Goal: Information Seeking & Learning: Learn about a topic

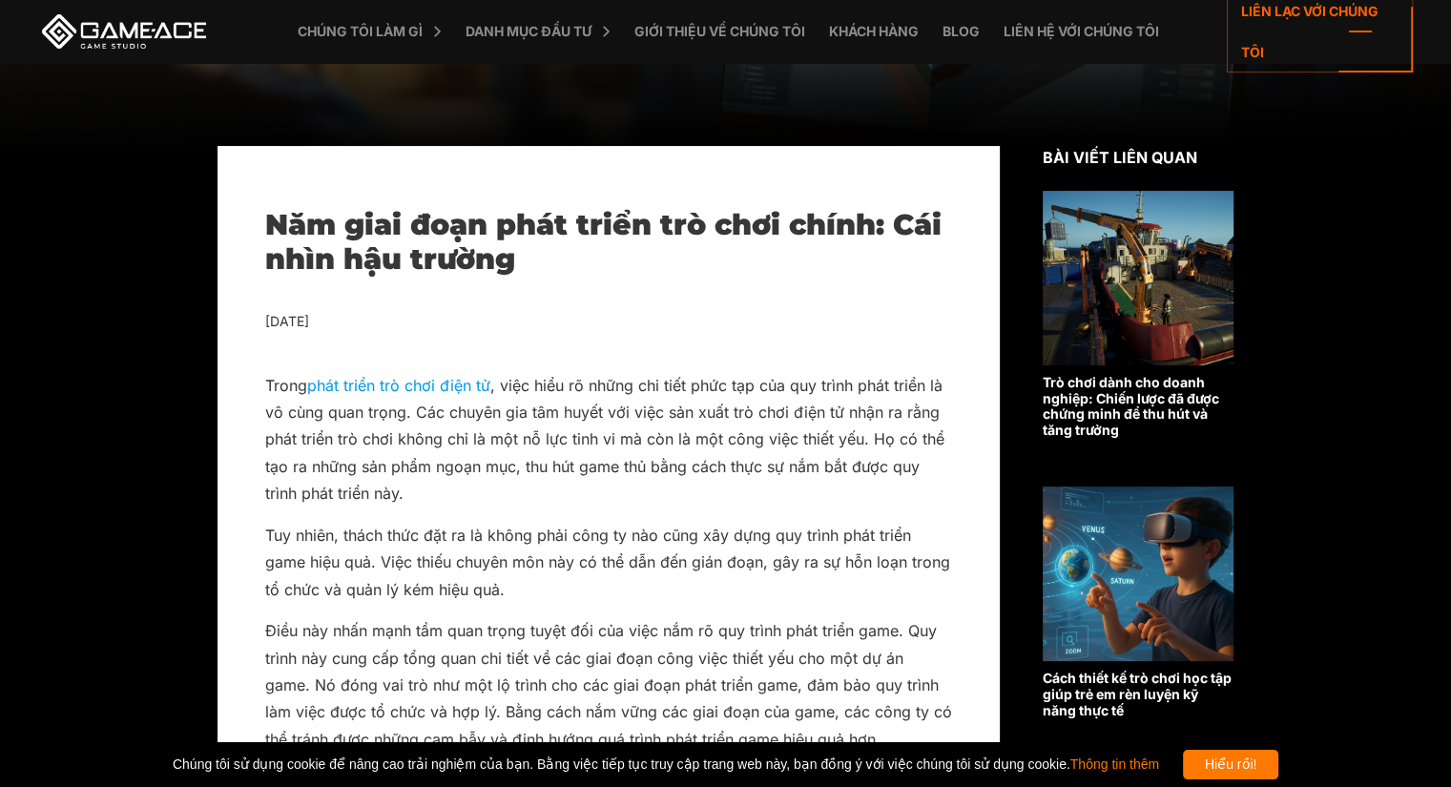
scroll to position [477, 0]
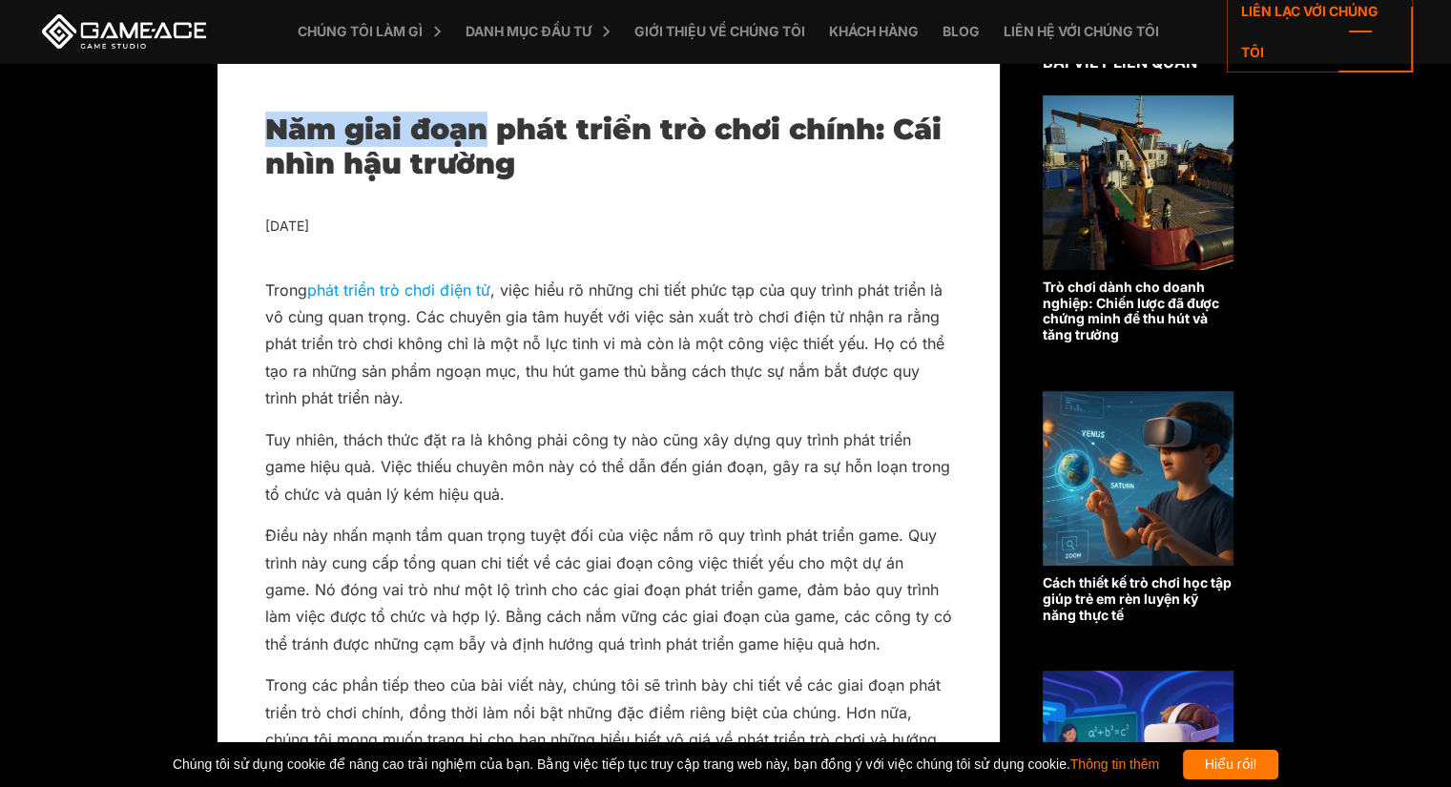
drag, startPoint x: 273, startPoint y: 131, endPoint x: 485, endPoint y: 136, distance: 211.9
click at [485, 136] on font "Năm giai đoạn phát triển trò chơi chính: Cái nhìn hậu trường" at bounding box center [603, 147] width 676 height 70
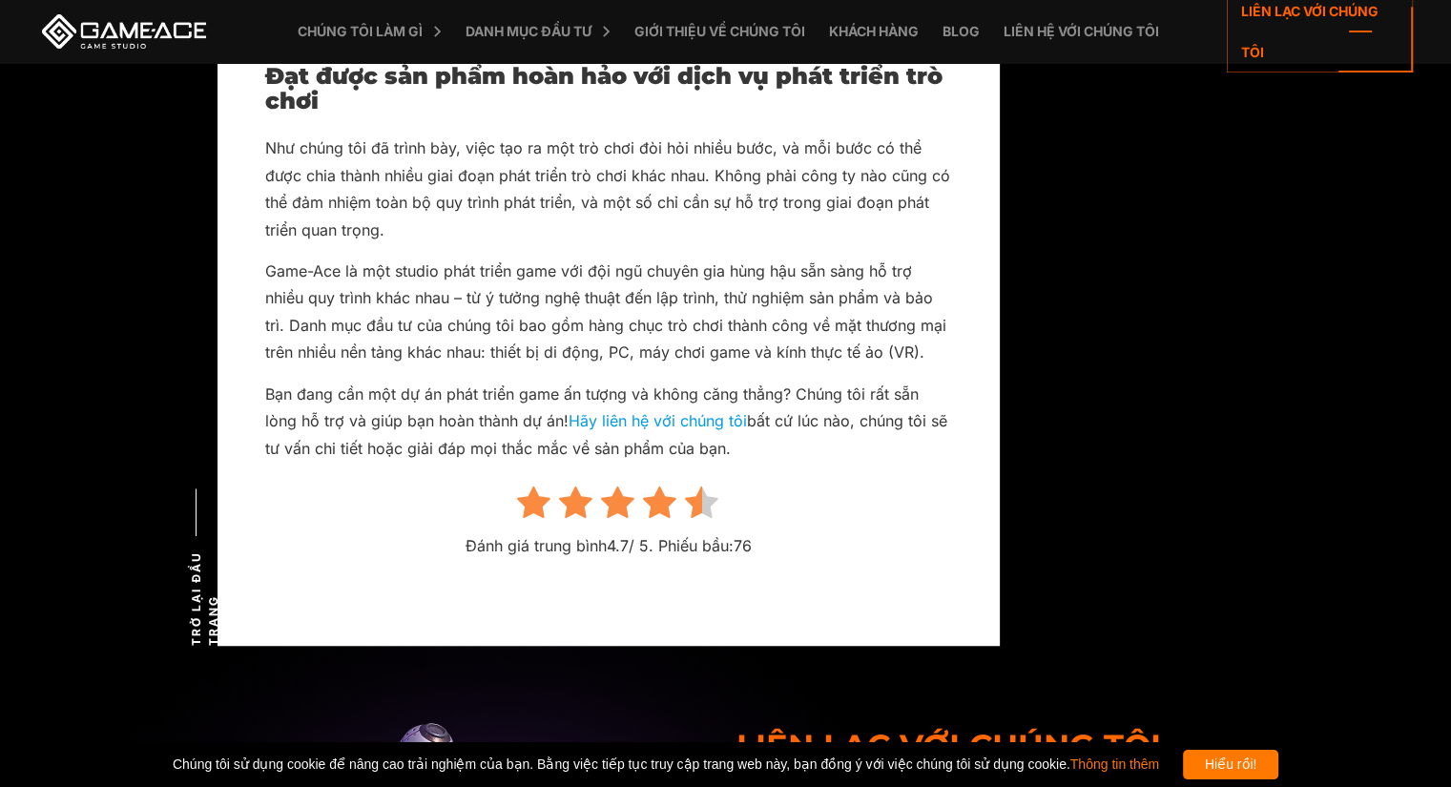
scroll to position [15708, 0]
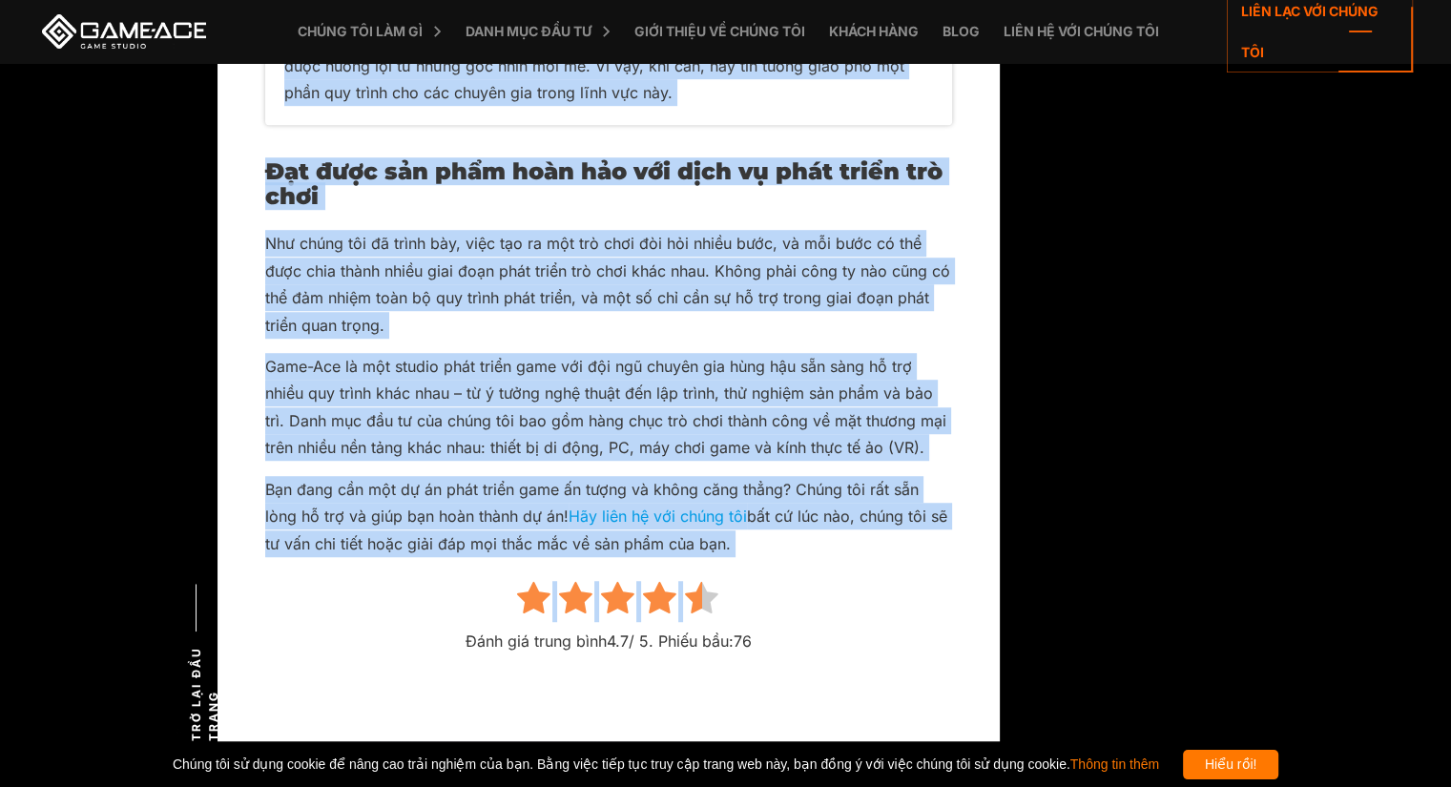
copy div "Năm giai đoạn phát triển trò chơi chính: Cái nhìn hậu trường Ngày 1 tháng 11 nă…"
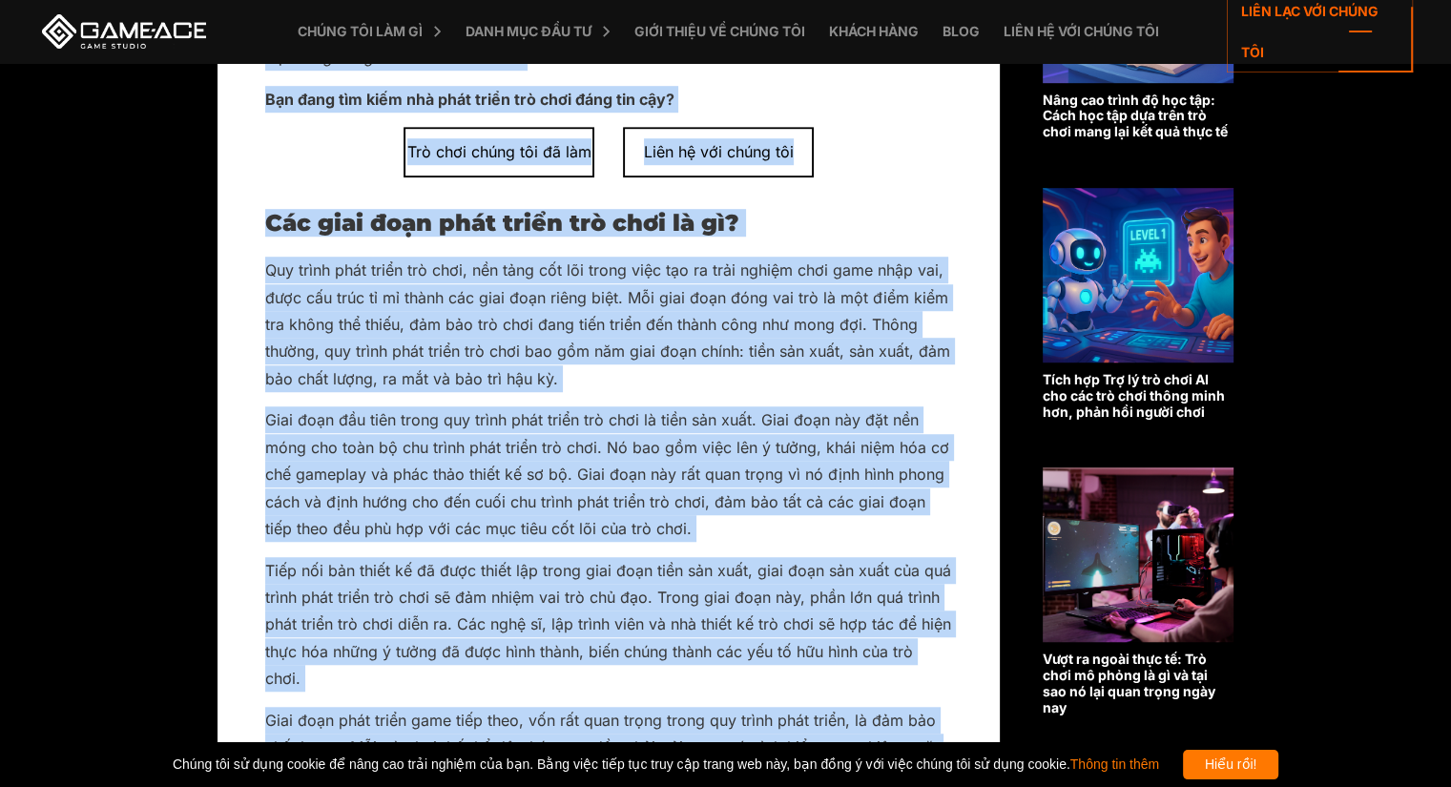
scroll to position [1049, 0]
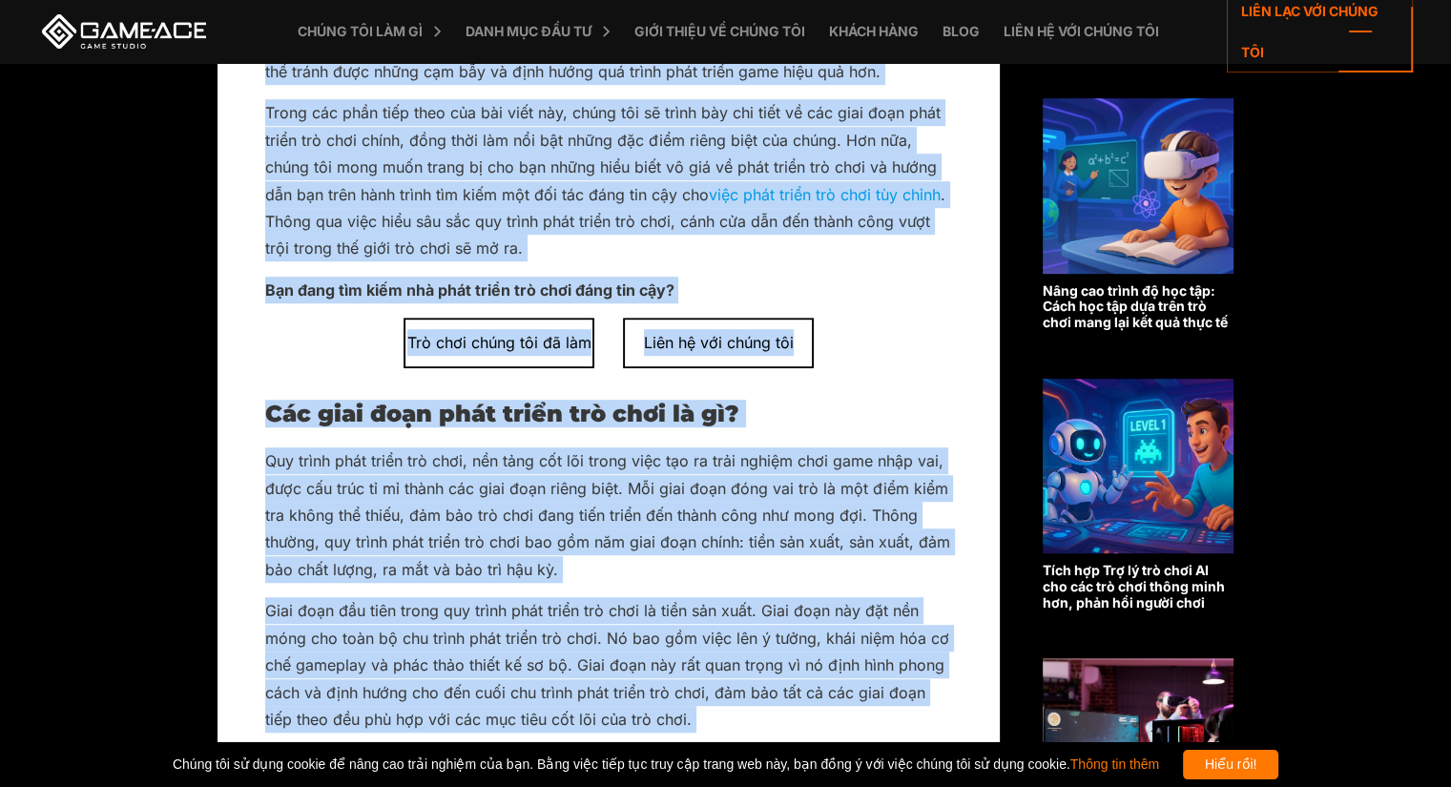
click at [1118, 484] on img at bounding box center [1138, 466] width 191 height 175
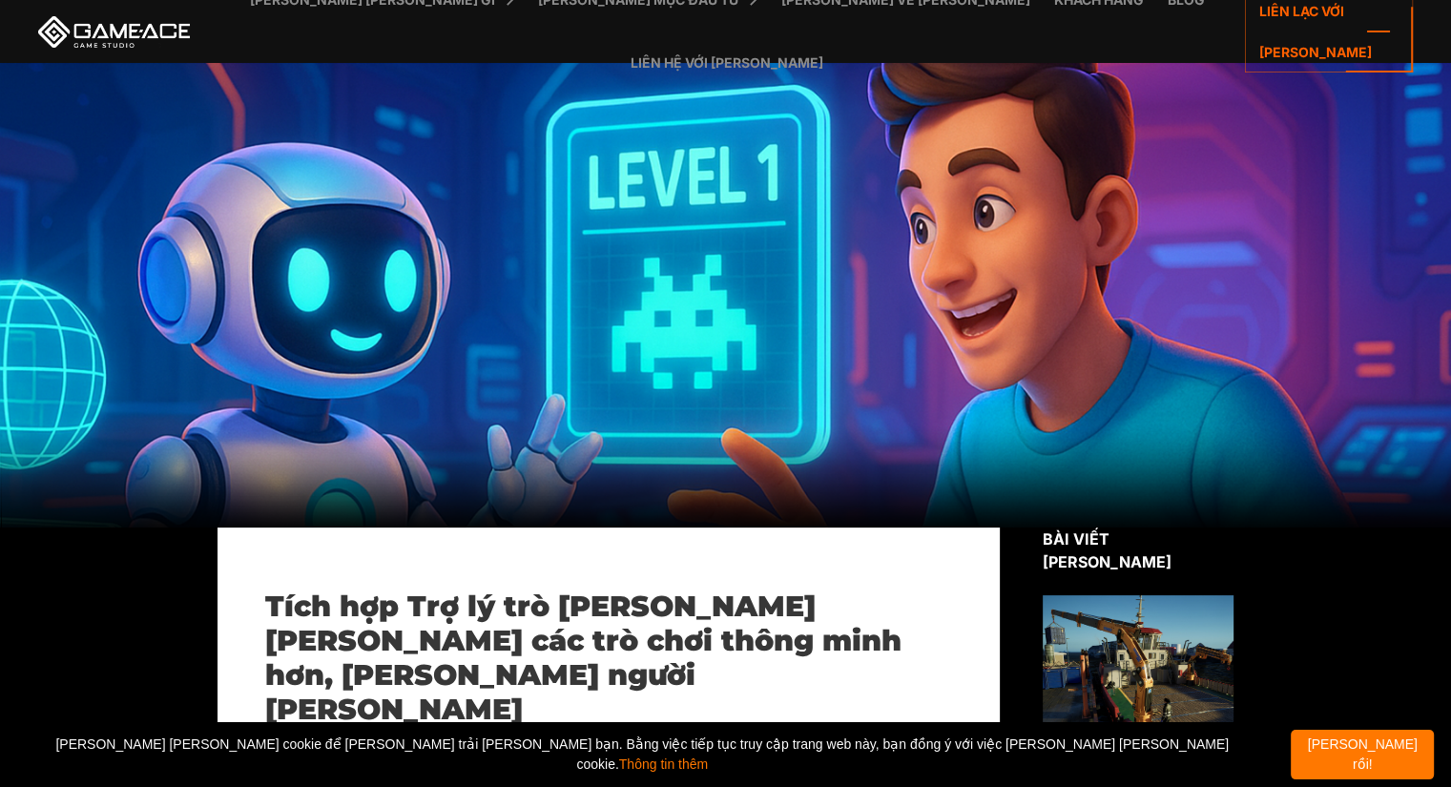
click at [1008, 283] on div at bounding box center [725, 295] width 1451 height 465
drag, startPoint x: 1008, startPoint y: 283, endPoint x: 706, endPoint y: 291, distance: 302.5
click at [706, 291] on div at bounding box center [725, 295] width 1451 height 465
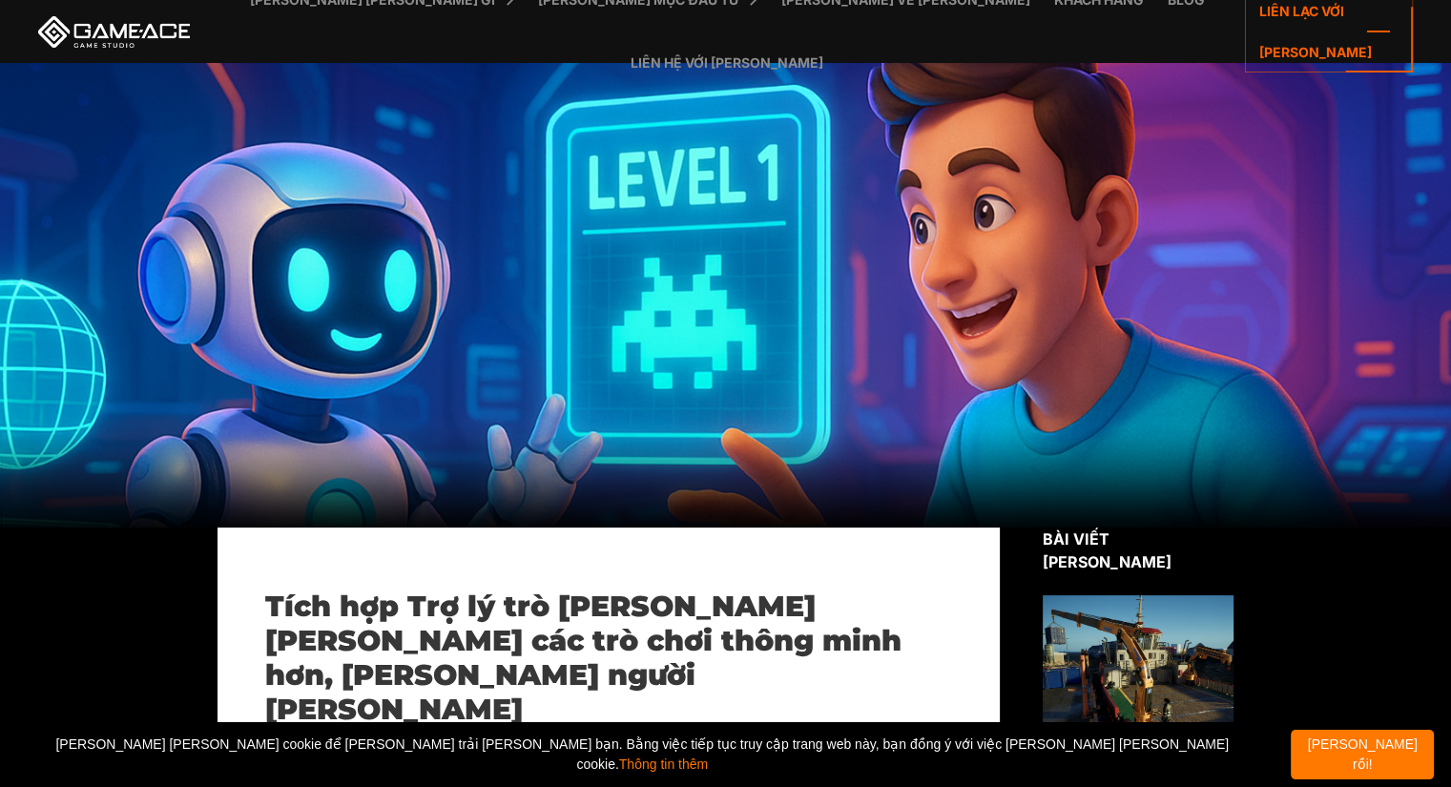
drag, startPoint x: 704, startPoint y: 543, endPoint x: 707, endPoint y: 579, distance: 36.4
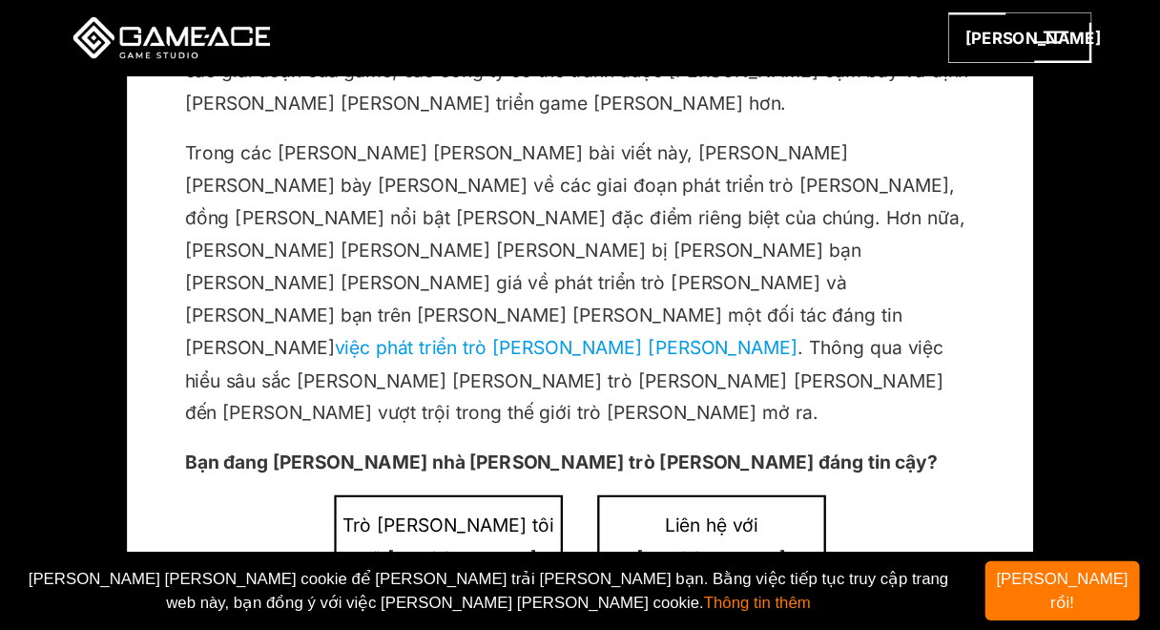
scroll to position [1049, 0]
